Goal: Task Accomplishment & Management: Use online tool/utility

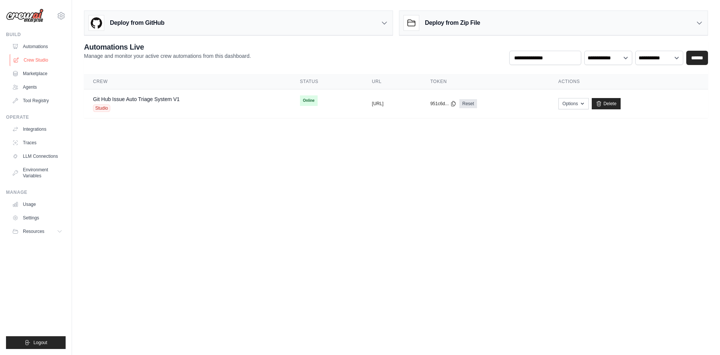
click at [40, 59] on link "Crew Studio" at bounding box center [38, 60] width 57 height 12
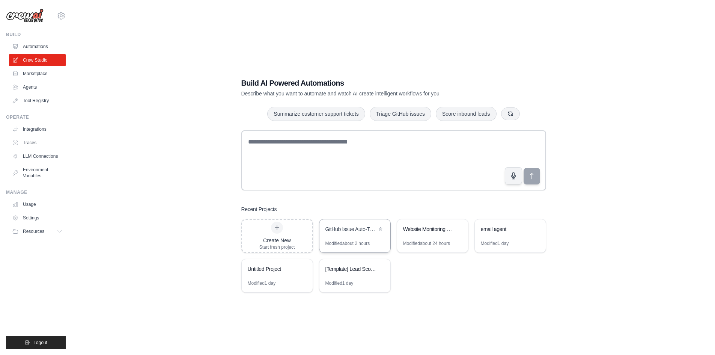
click at [352, 241] on div "Modified about 2 hours" at bounding box center [347, 243] width 45 height 6
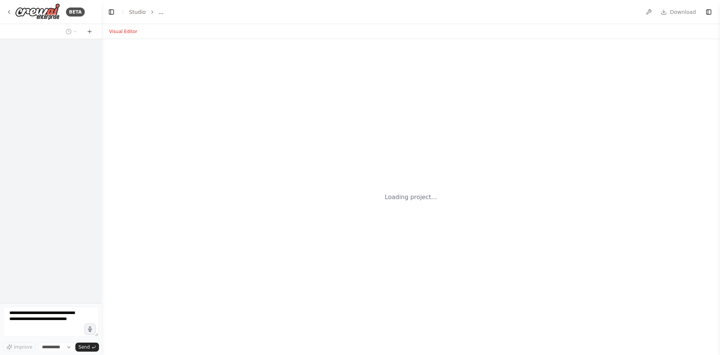
select select "****"
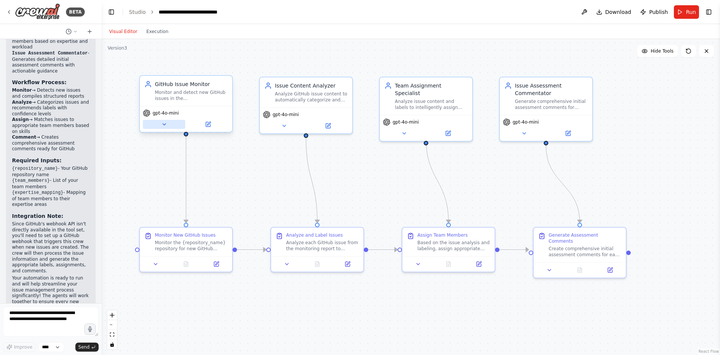
click at [156, 122] on button at bounding box center [164, 124] width 42 height 9
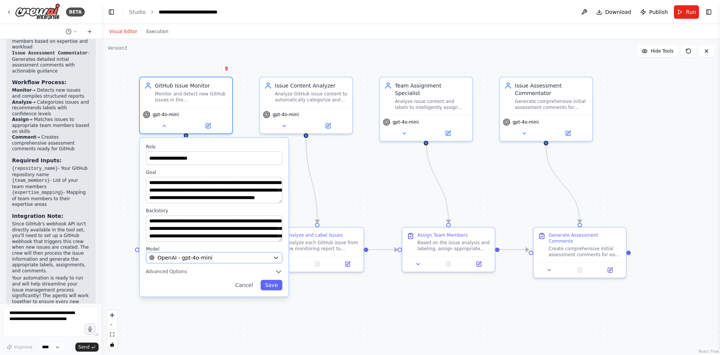
scroll to position [1062, 0]
click at [218, 254] on div "OpenAI - gpt-4o-mini" at bounding box center [209, 258] width 121 height 8
click at [279, 261] on button "OpenAI - gpt-4o-mini" at bounding box center [214, 257] width 137 height 11
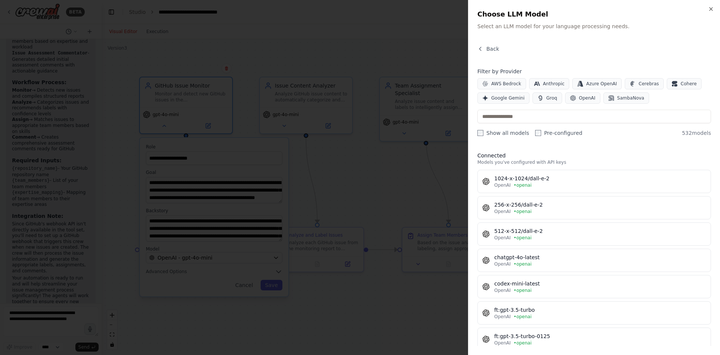
click at [539, 132] on label "Pre-configured" at bounding box center [558, 133] width 47 height 8
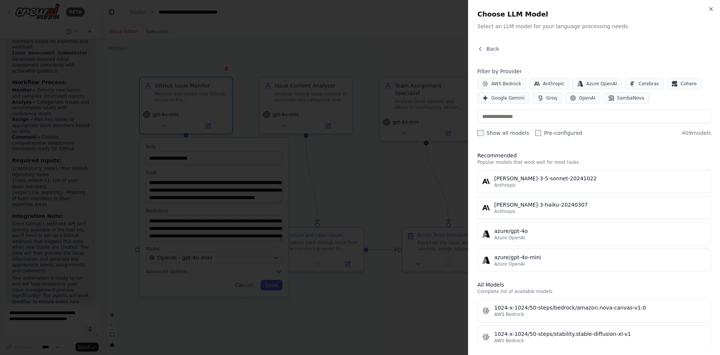
click at [497, 132] on label "Show all models" at bounding box center [504, 133] width 52 height 8
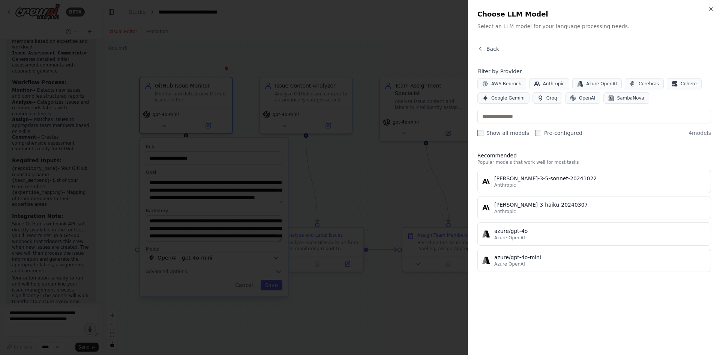
click at [500, 136] on label "Show all models" at bounding box center [504, 133] width 52 height 8
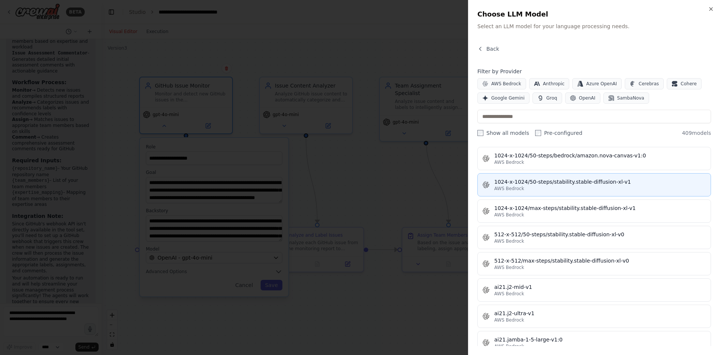
scroll to position [0, 0]
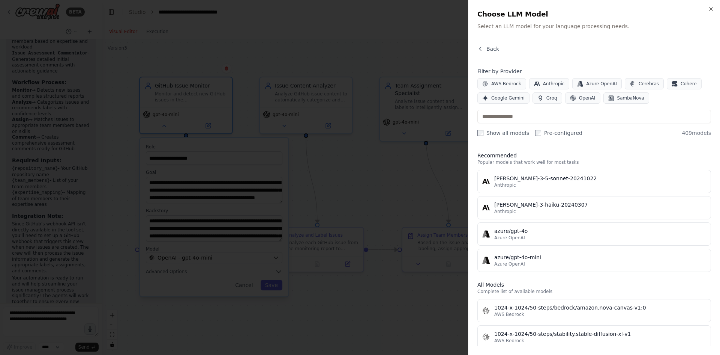
click at [506, 129] on label "Show all models" at bounding box center [504, 133] width 52 height 8
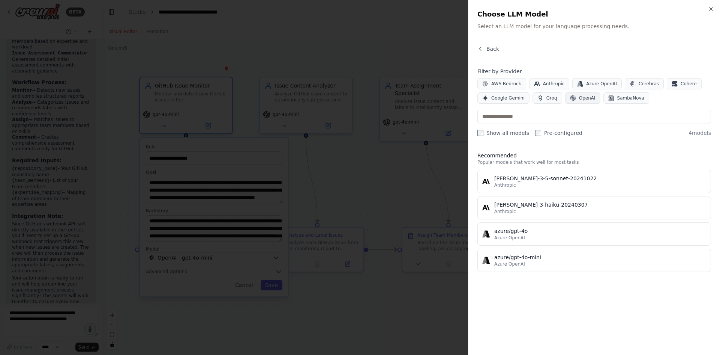
click at [573, 98] on button "OpenAI" at bounding box center [582, 97] width 35 height 11
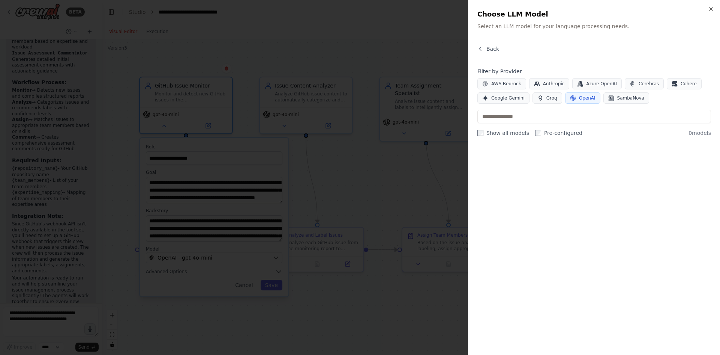
click at [543, 131] on label "Pre-configured" at bounding box center [558, 133] width 47 height 8
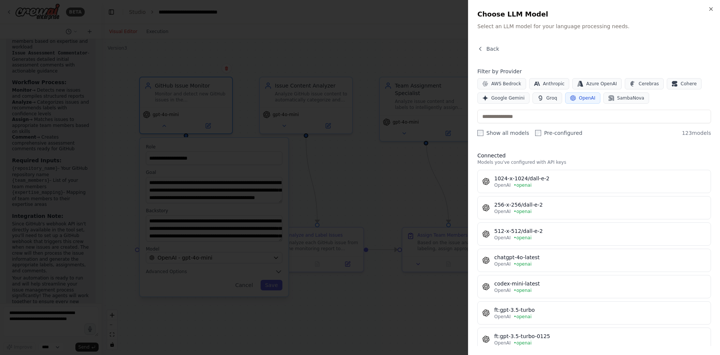
click at [505, 135] on label "Show all models" at bounding box center [504, 133] width 52 height 8
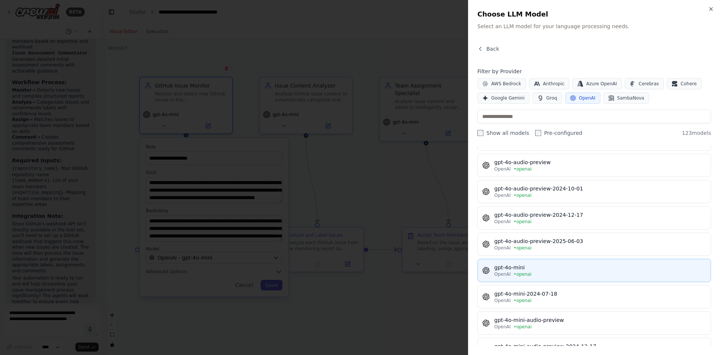
scroll to position [1201, 0]
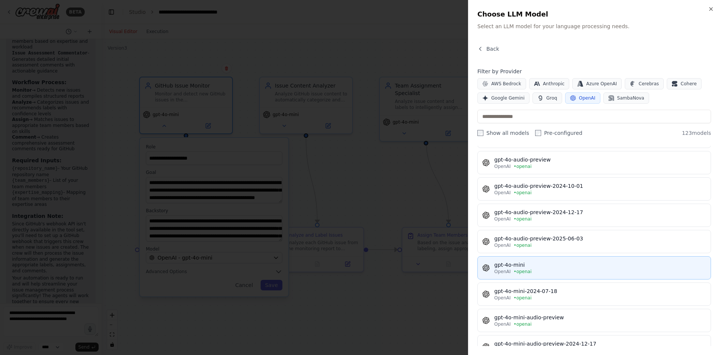
click at [554, 272] on div "OpenAI • openai" at bounding box center [601, 271] width 212 height 6
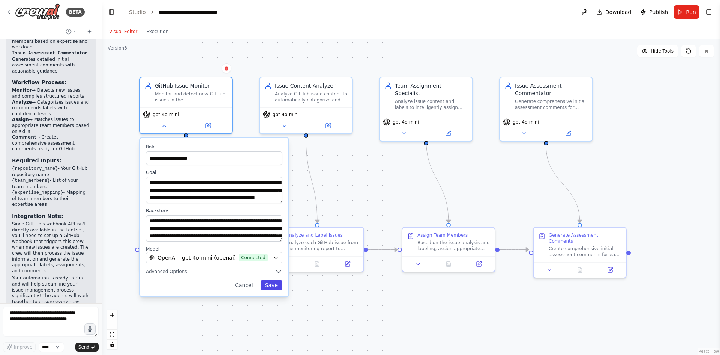
click at [275, 288] on button "Save" at bounding box center [272, 285] width 22 height 11
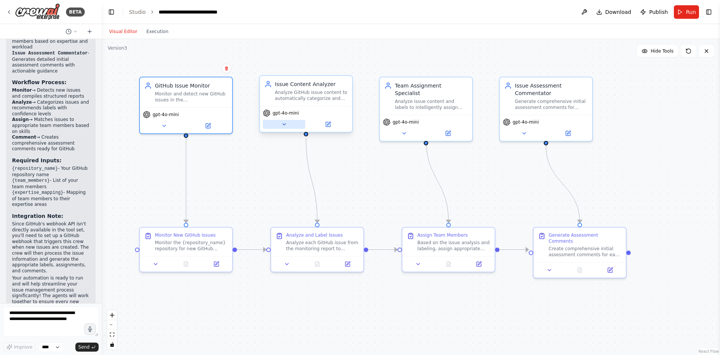
click at [287, 126] on icon at bounding box center [284, 124] width 6 height 6
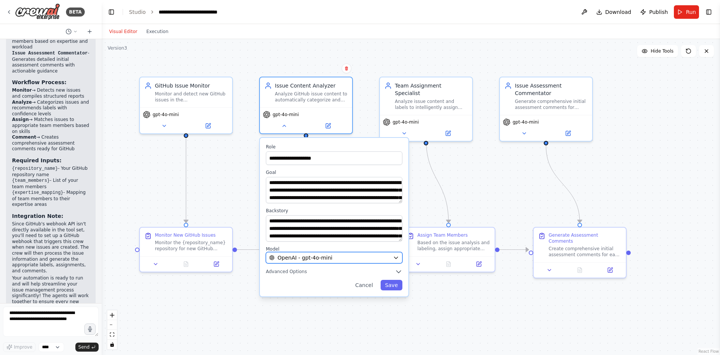
click at [353, 262] on button "OpenAI - gpt-4o-mini" at bounding box center [334, 257] width 137 height 11
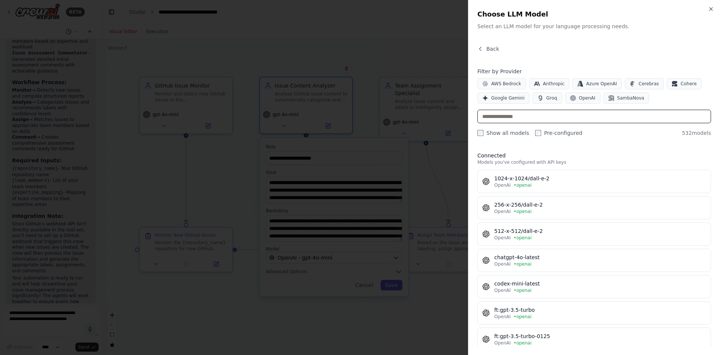
click at [568, 120] on input "text" at bounding box center [595, 117] width 234 height 14
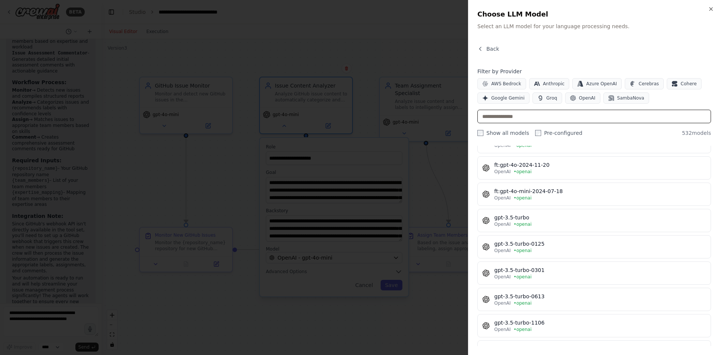
scroll to position [413, 0]
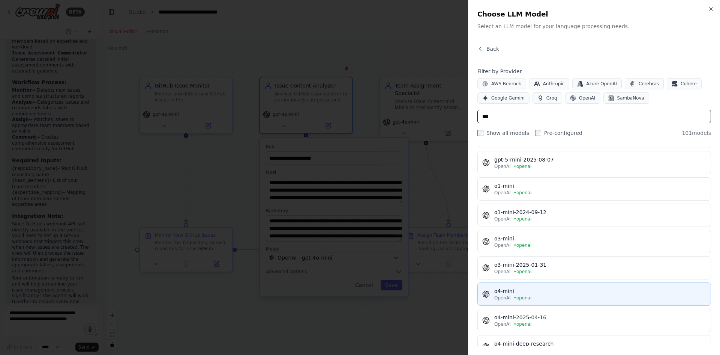
type input "***"
click at [562, 295] on div "OpenAI • openai" at bounding box center [601, 298] width 212 height 6
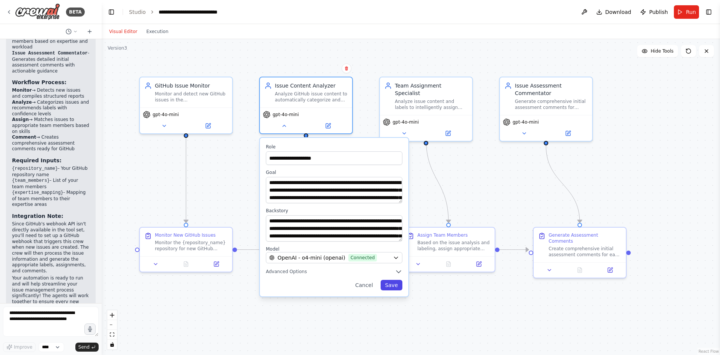
click at [389, 287] on button "Save" at bounding box center [392, 285] width 22 height 11
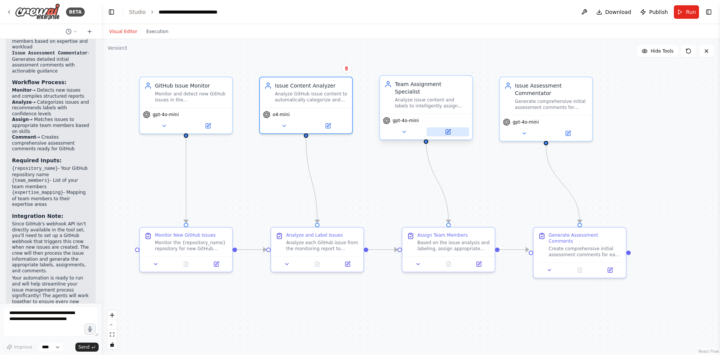
click at [462, 127] on button at bounding box center [448, 131] width 42 height 9
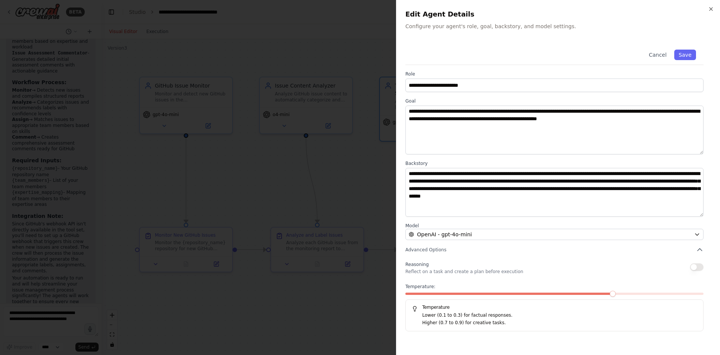
drag, startPoint x: 354, startPoint y: 186, endPoint x: 387, endPoint y: 152, distance: 47.5
click at [355, 185] on div at bounding box center [360, 177] width 720 height 355
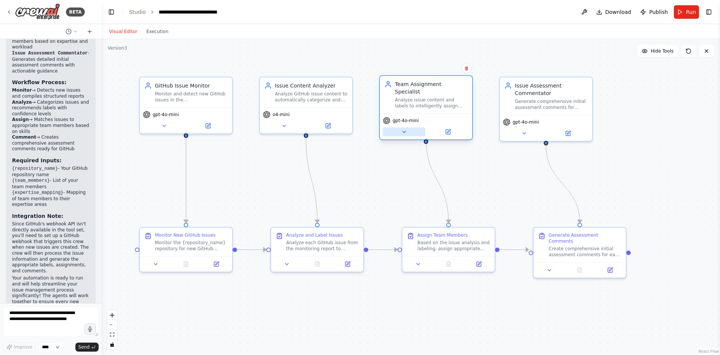
click at [405, 130] on div "gpt-4o-mini" at bounding box center [426, 126] width 92 height 26
click at [408, 117] on span "gpt-4o-mini" at bounding box center [406, 120] width 26 height 6
click at [407, 129] on icon at bounding box center [404, 132] width 6 height 6
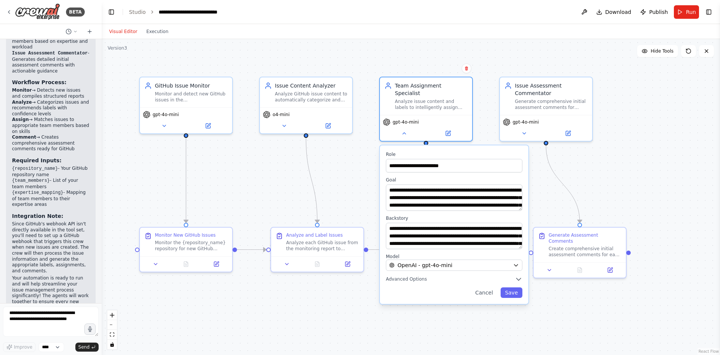
click at [428, 264] on div "**********" at bounding box center [454, 224] width 149 height 158
click at [431, 261] on span "OpenAI - gpt-4o-mini" at bounding box center [425, 265] width 55 height 8
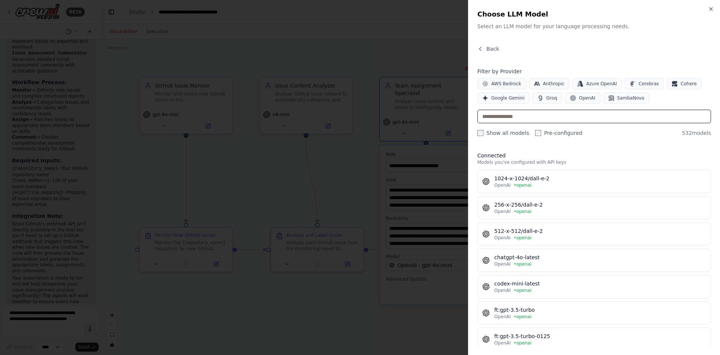
click at [562, 114] on input "text" at bounding box center [595, 117] width 234 height 14
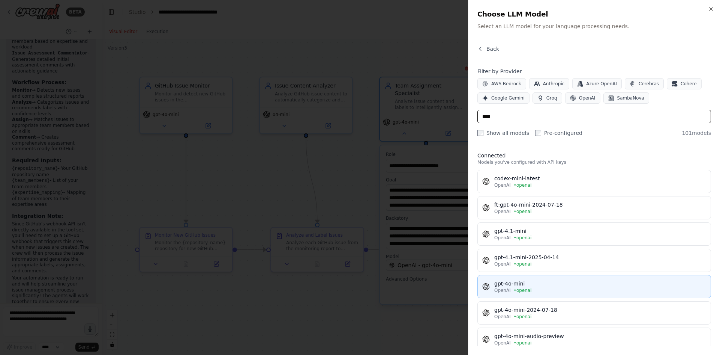
type input "****"
click at [577, 276] on button "gpt-4o-mini OpenAI • openai" at bounding box center [595, 286] width 234 height 23
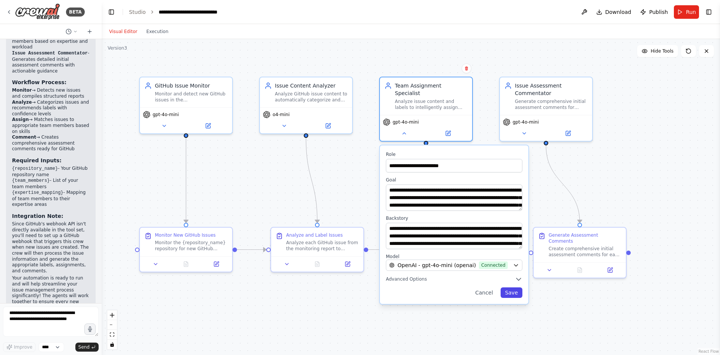
click at [517, 287] on button "Save" at bounding box center [512, 292] width 22 height 11
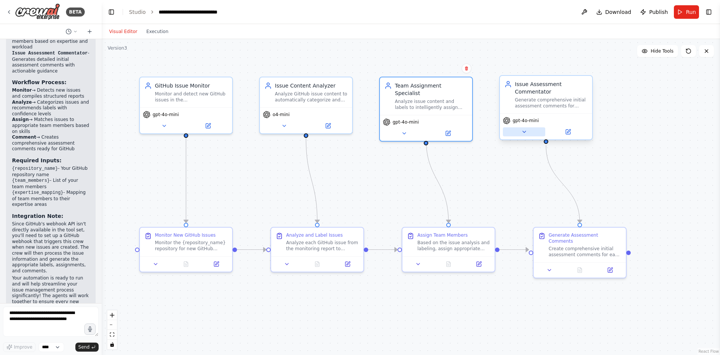
click at [535, 130] on button at bounding box center [524, 131] width 42 height 9
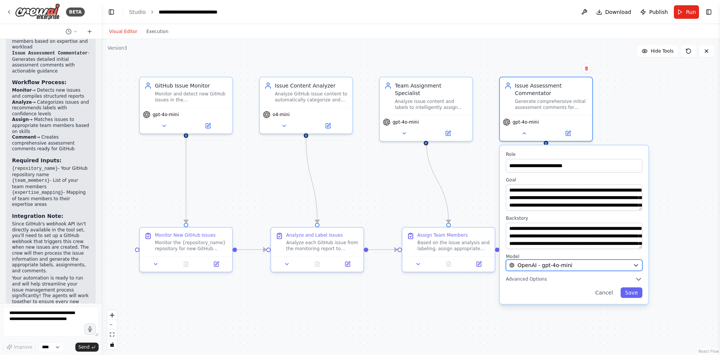
click at [544, 262] on span "OpenAI - gpt-4o-mini" at bounding box center [545, 265] width 55 height 8
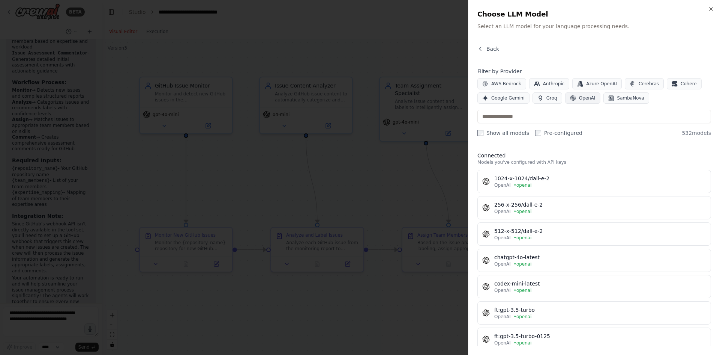
click at [585, 102] on button "OpenAI" at bounding box center [582, 97] width 35 height 11
click at [568, 112] on input "text" at bounding box center [595, 117] width 234 height 14
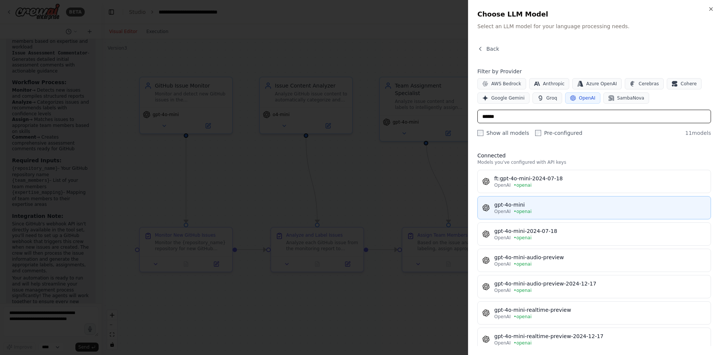
type input "******"
click at [549, 214] on button "gpt-4o-mini OpenAI • openai" at bounding box center [595, 207] width 234 height 23
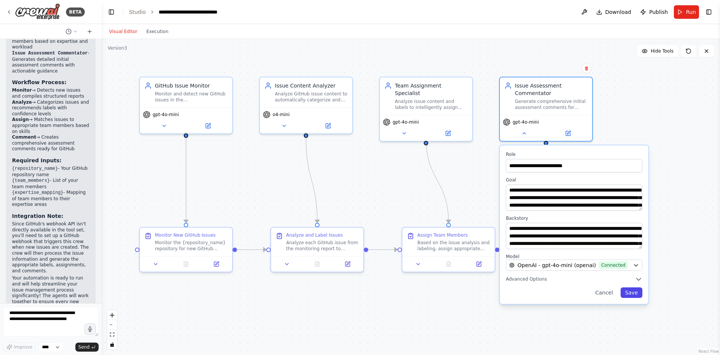
click at [632, 293] on button "Save" at bounding box center [632, 292] width 22 height 11
click at [634, 292] on button "Save" at bounding box center [632, 292] width 22 height 11
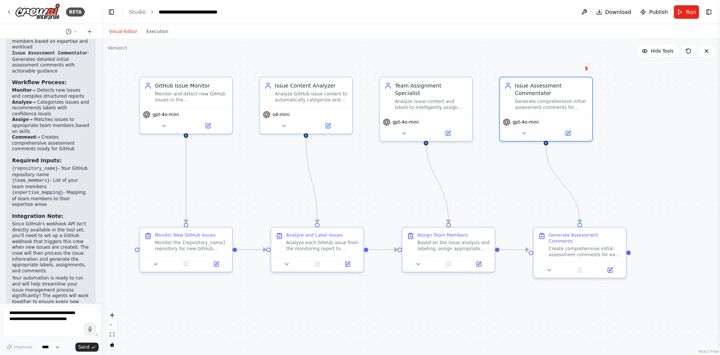
click at [645, 188] on div ".deletable-edge-delete-btn { width: 20px; height: 20px; border: 0px solid #ffff…" at bounding box center [411, 197] width 619 height 316
click at [692, 14] on span "Run" at bounding box center [691, 12] width 10 height 8
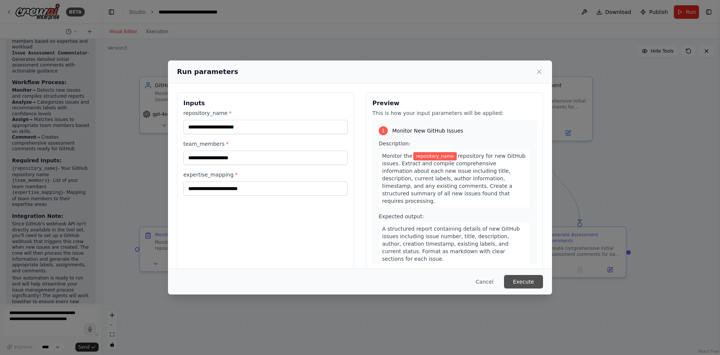
click at [525, 276] on button "Execute" at bounding box center [523, 282] width 39 height 14
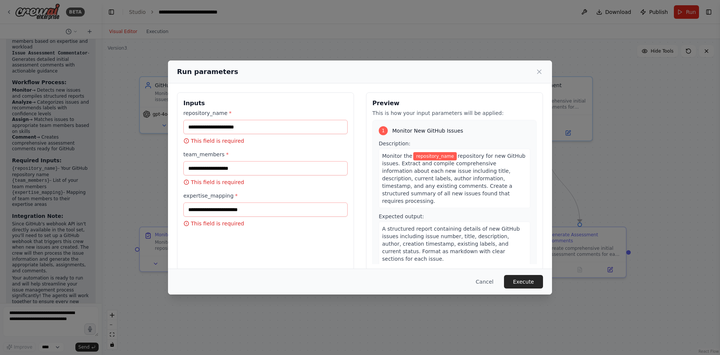
click at [254, 153] on label "team_members *" at bounding box center [265, 154] width 164 height 8
click at [254, 161] on input "team_members *" at bounding box center [265, 168] width 164 height 14
click at [259, 164] on input "team_members *" at bounding box center [265, 168] width 164 height 14
type input "******"
click at [258, 119] on div "repository_name * This field is required" at bounding box center [265, 126] width 164 height 35
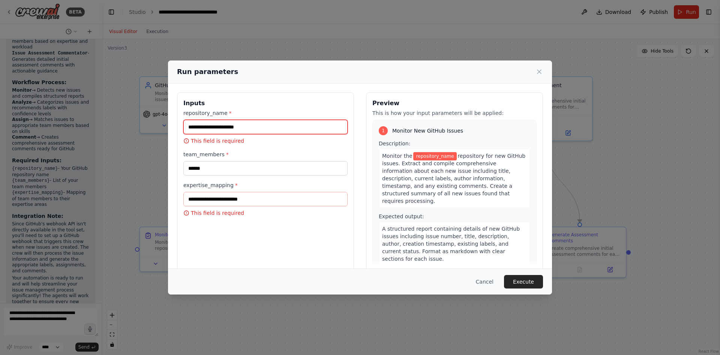
click at [262, 128] on input "repository_name *" at bounding box center [265, 127] width 164 height 14
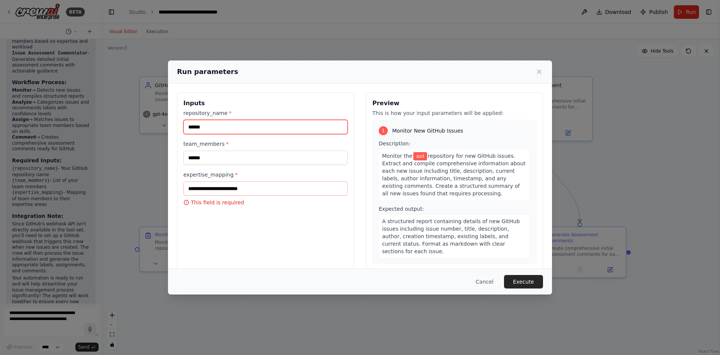
type input "******"
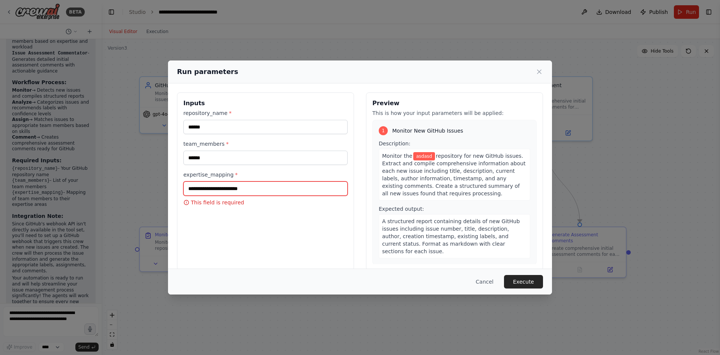
click at [275, 193] on input "expertise_mapping *" at bounding box center [265, 188] width 164 height 14
type input "*********"
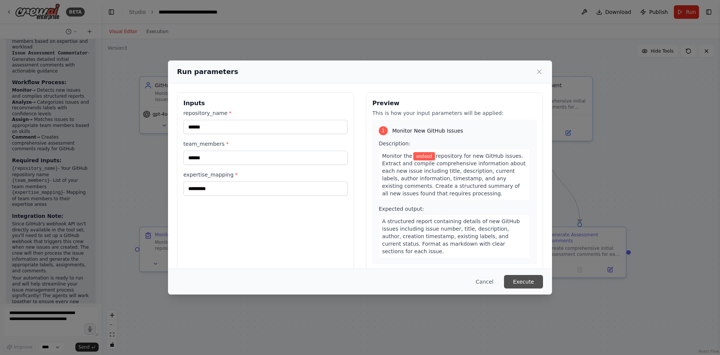
click at [538, 278] on button "Execute" at bounding box center [523, 282] width 39 height 14
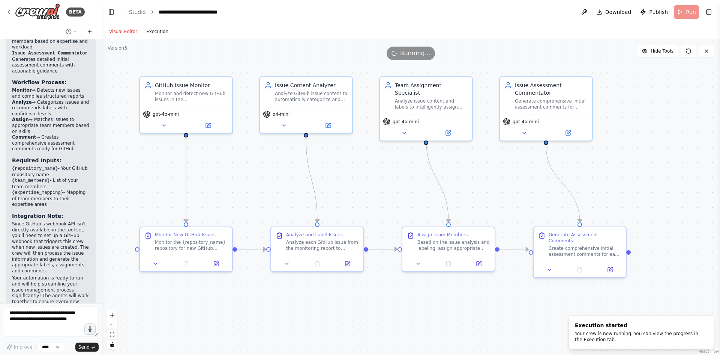
click at [160, 32] on button "Execution" at bounding box center [157, 31] width 31 height 9
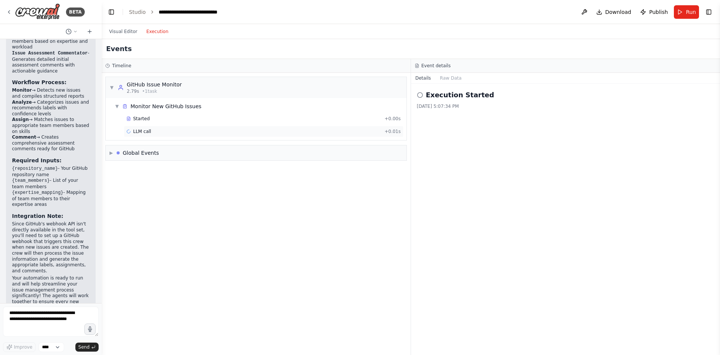
click at [152, 133] on div "LLM call + 0.01s" at bounding box center [263, 131] width 275 height 6
click at [160, 117] on div "Started" at bounding box center [253, 119] width 255 height 6
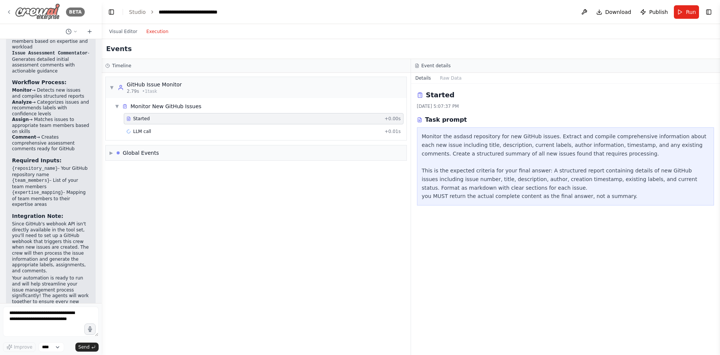
click at [53, 14] on img at bounding box center [37, 11] width 45 height 17
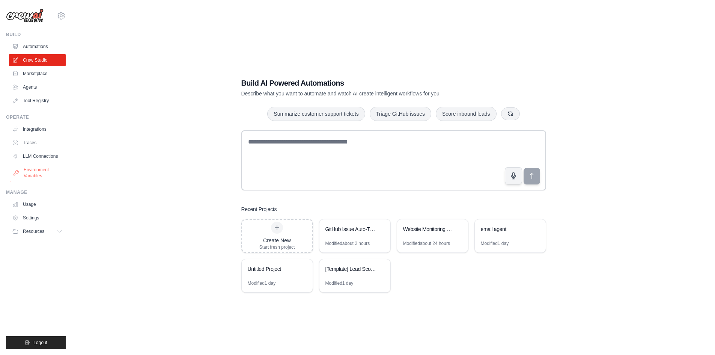
click at [44, 170] on link "Environment Variables" at bounding box center [38, 173] width 57 height 18
